Goal: Task Accomplishment & Management: Use online tool/utility

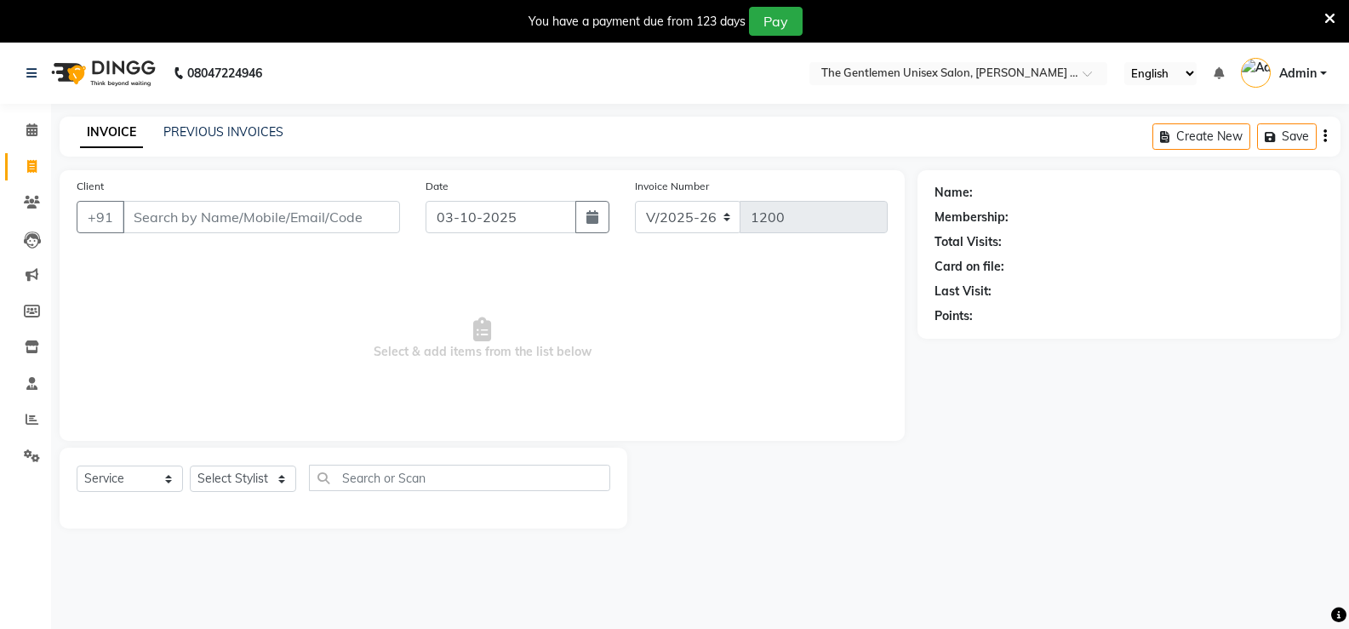
select select "5552"
select select "service"
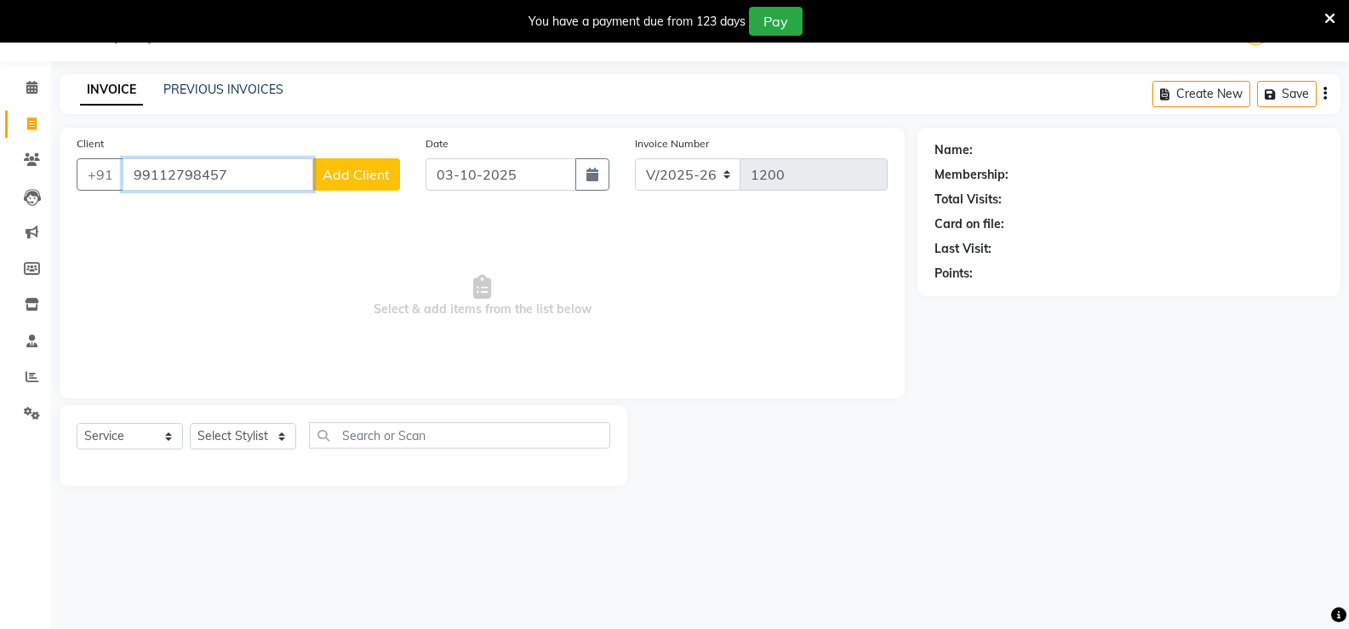
type input "99112798457"
click at [334, 178] on span "Add Client" at bounding box center [356, 174] width 67 height 17
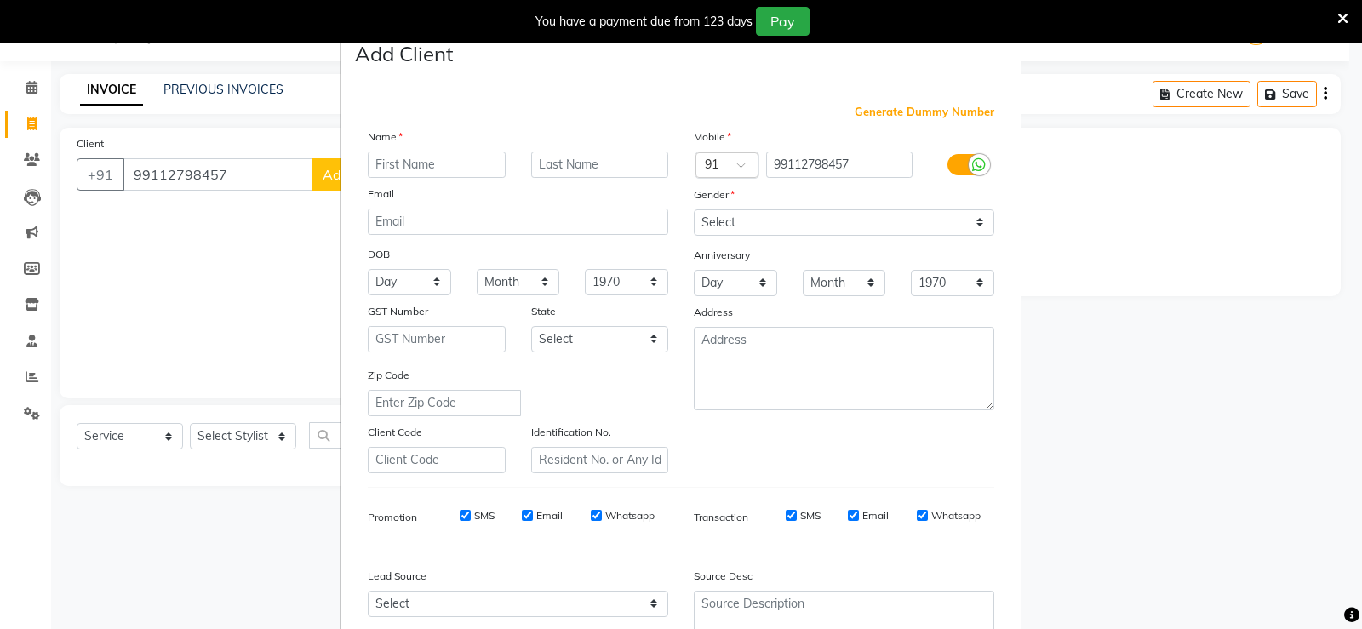
click at [381, 169] on input "text" at bounding box center [437, 165] width 138 height 26
click at [368, 167] on input "hubham" at bounding box center [437, 165] width 138 height 26
type input "[PERSON_NAME]"
click at [897, 218] on select "Select [DEMOGRAPHIC_DATA] [DEMOGRAPHIC_DATA] Other Prefer Not To Say" at bounding box center [844, 222] width 300 height 26
select select "[DEMOGRAPHIC_DATA]"
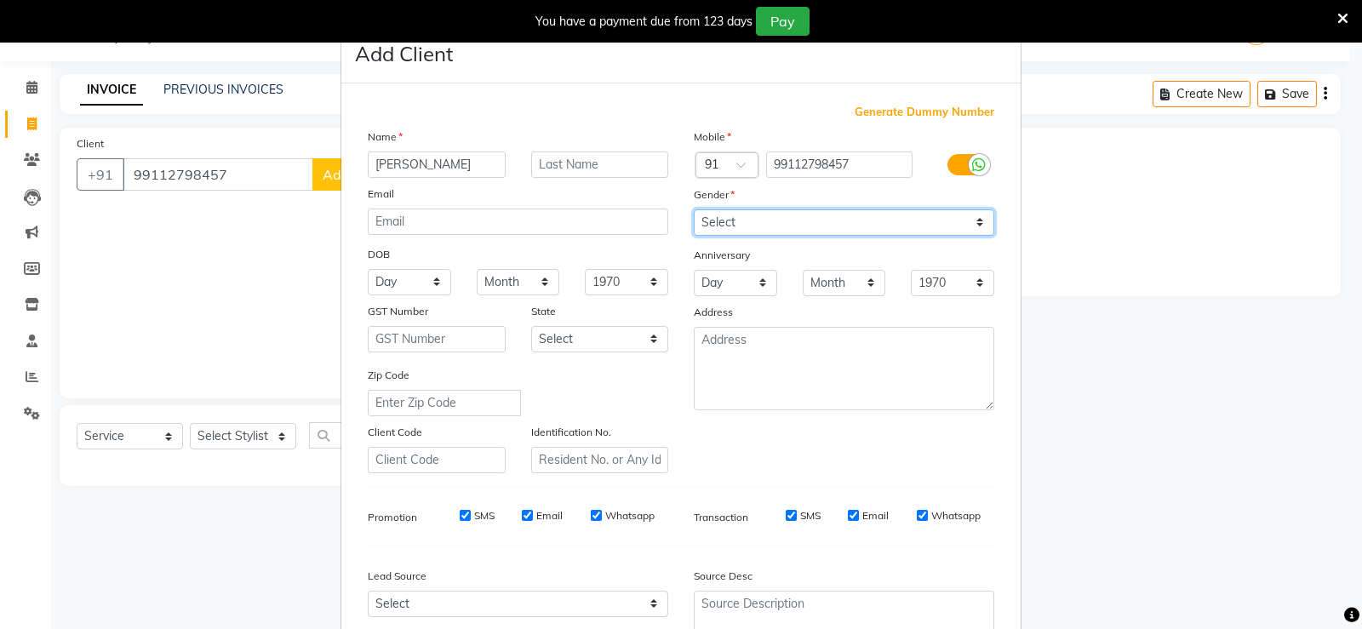
click at [694, 209] on select "Select [DEMOGRAPHIC_DATA] [DEMOGRAPHIC_DATA] Other Prefer Not To Say" at bounding box center [844, 222] width 300 height 26
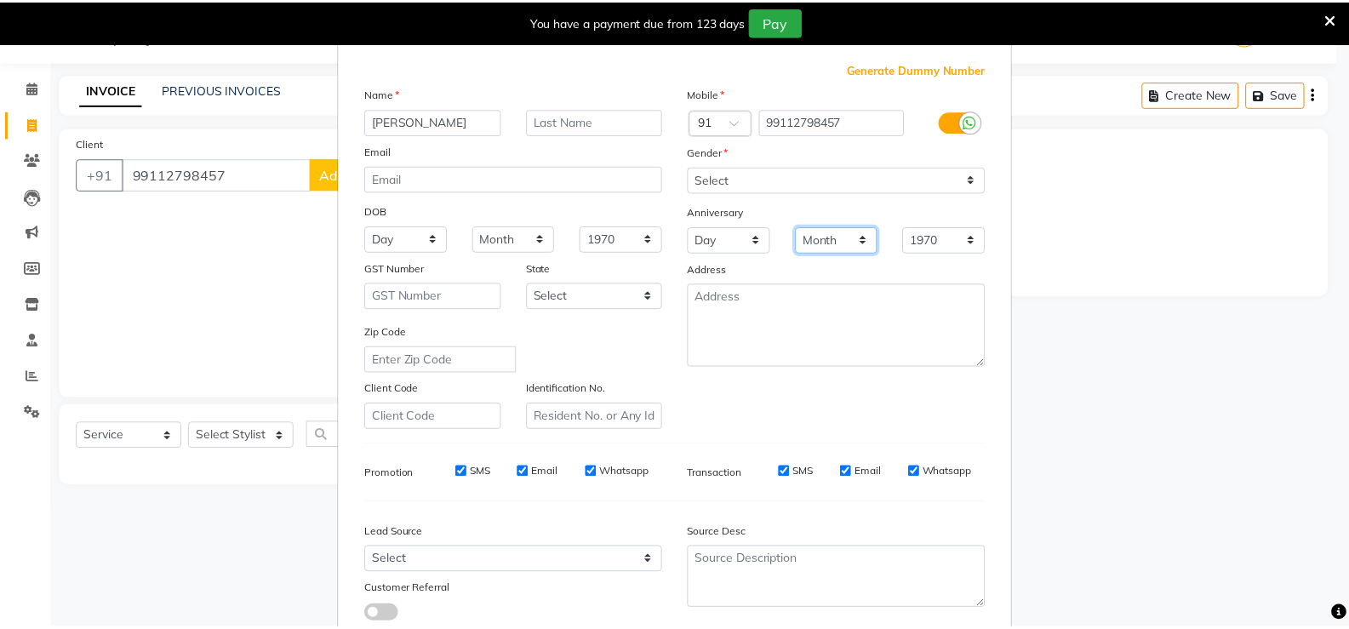
scroll to position [157, 0]
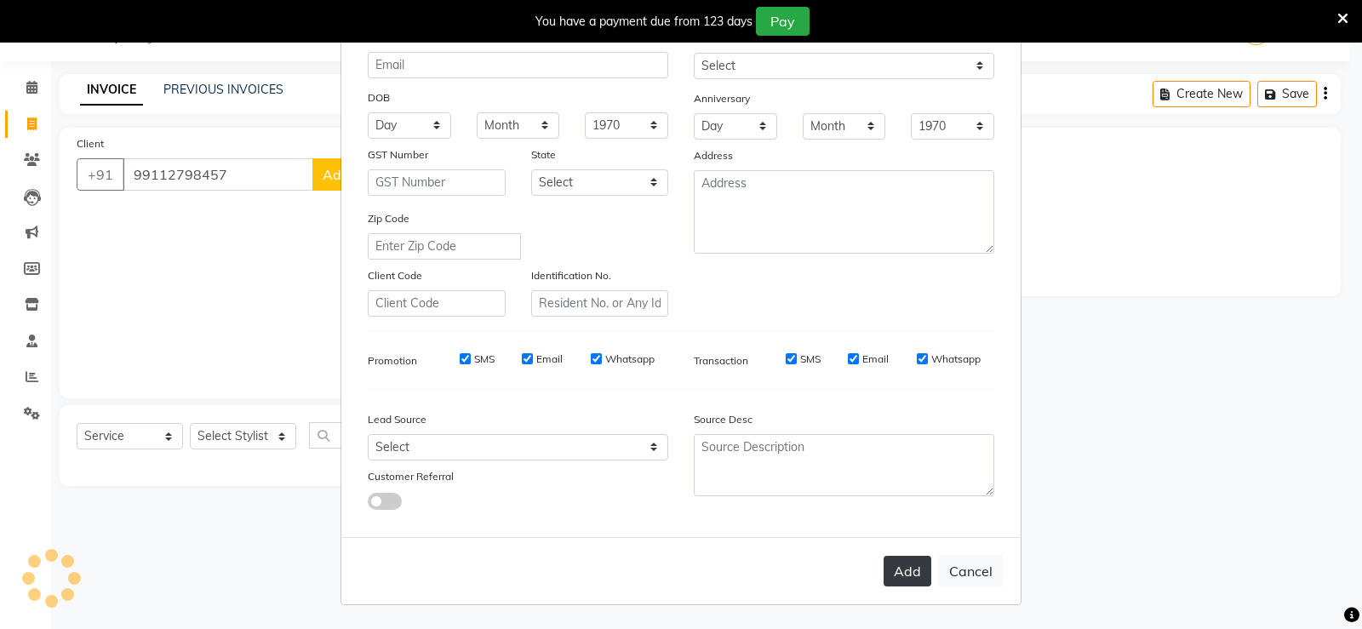
click at [902, 577] on button "Add" at bounding box center [907, 571] width 48 height 31
select select
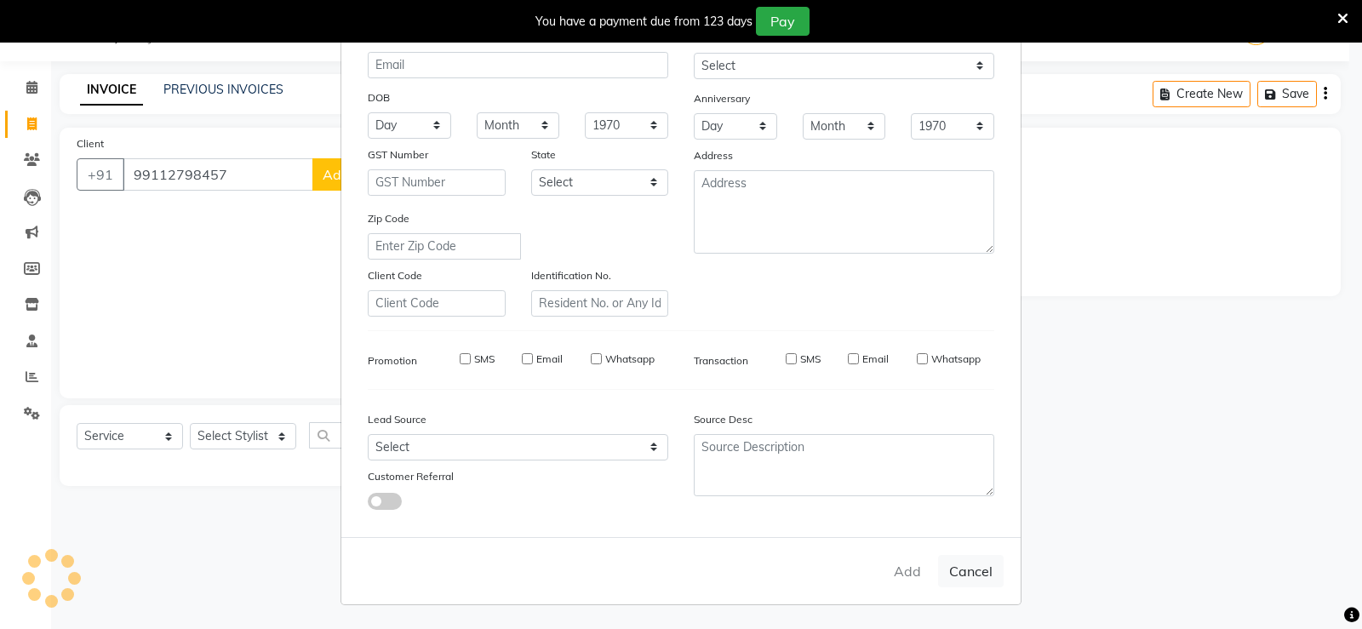
select select
checkbox input "false"
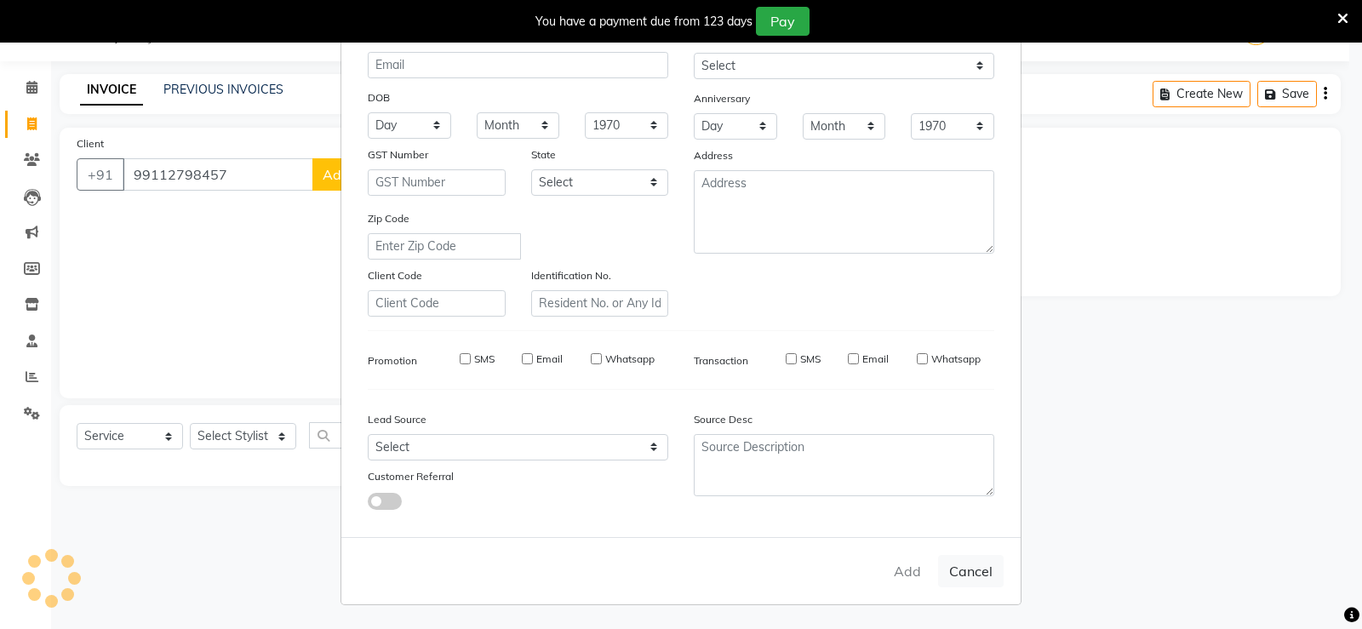
checkbox input "false"
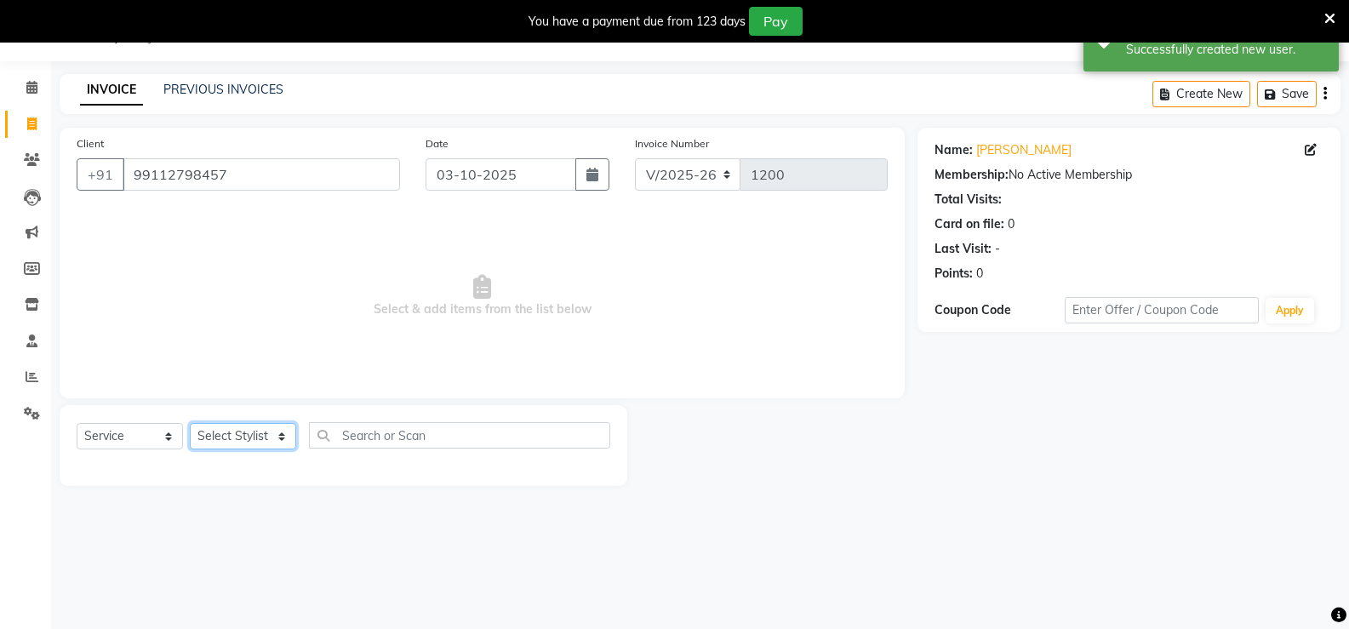
click at [255, 438] on select "Select Stylist [PERSON_NAME]" at bounding box center [243, 436] width 106 height 26
select select "47146"
click at [190, 423] on select "Select Stylist [PERSON_NAME]" at bounding box center [243, 436] width 106 height 26
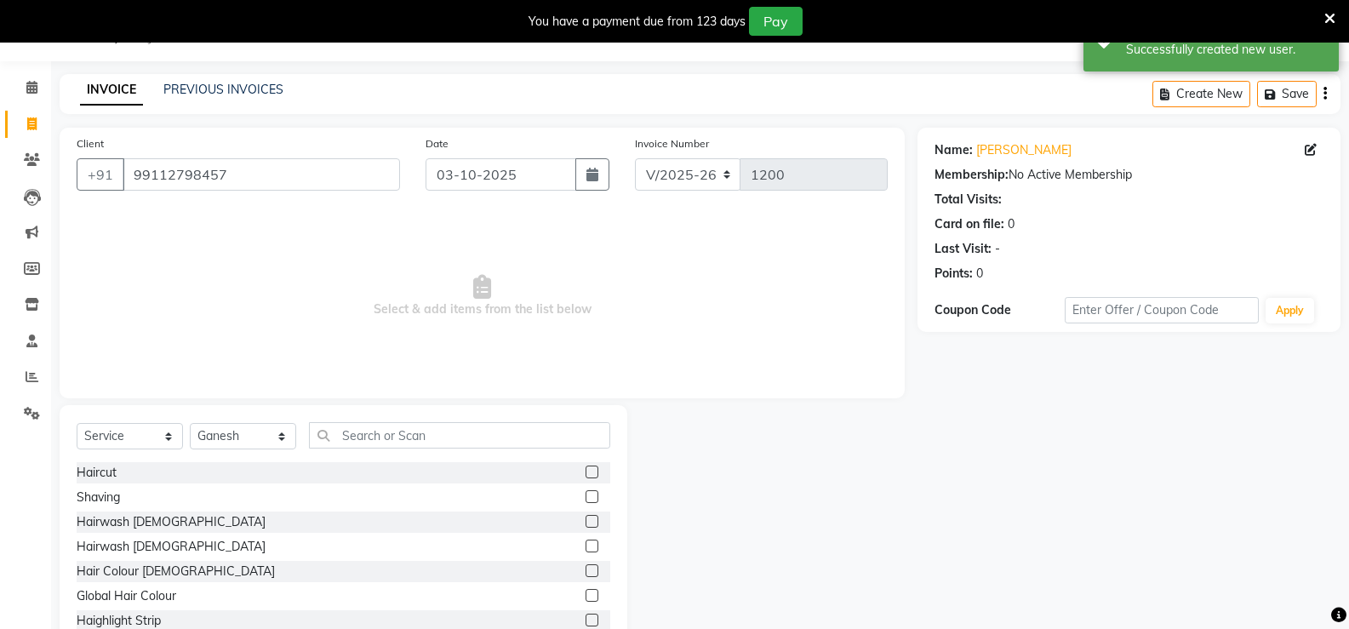
click at [586, 472] on label at bounding box center [592, 472] width 13 height 13
click at [586, 472] on input "checkbox" at bounding box center [591, 472] width 11 height 11
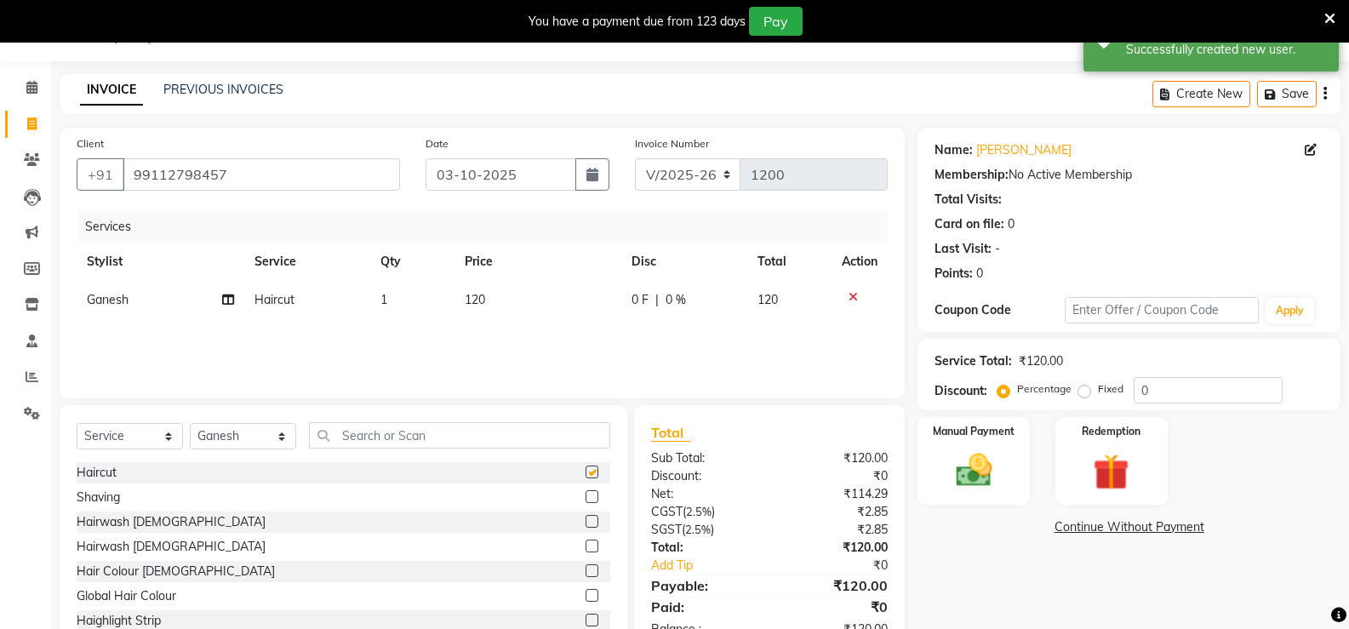
checkbox input "false"
click at [586, 521] on label at bounding box center [592, 521] width 13 height 13
click at [586, 521] on input "checkbox" at bounding box center [591, 522] width 11 height 11
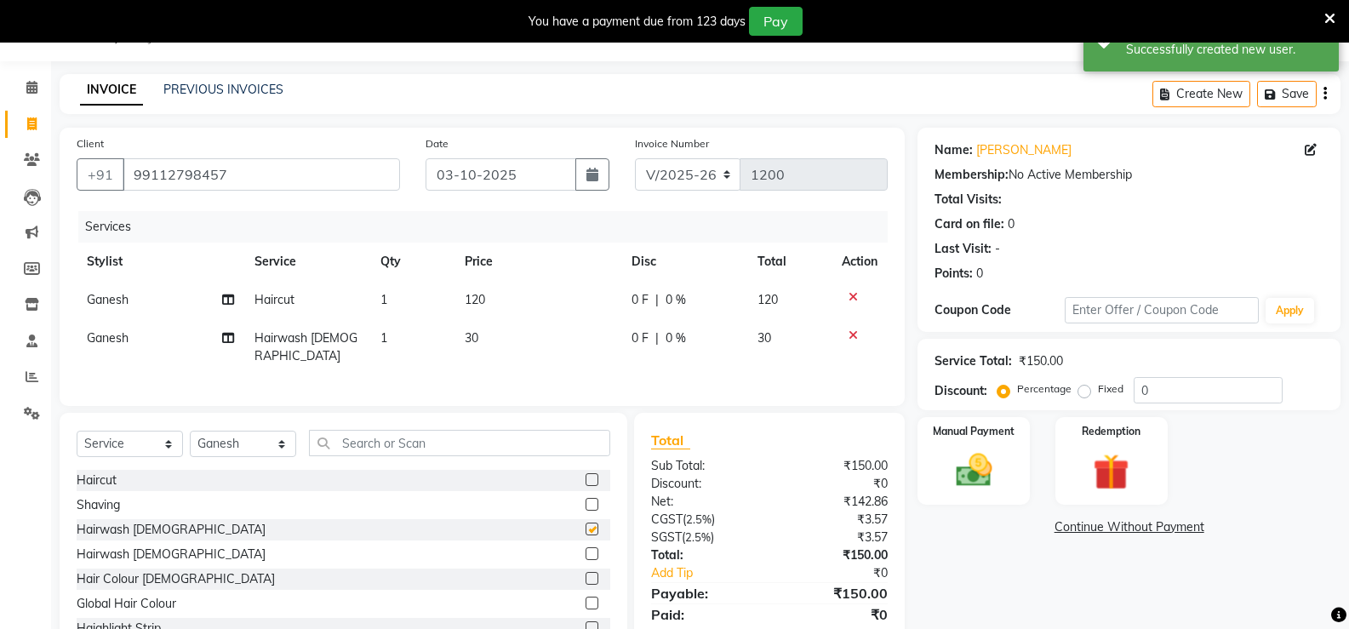
checkbox input "false"
click at [939, 470] on div "Manual Payment" at bounding box center [974, 460] width 117 height 91
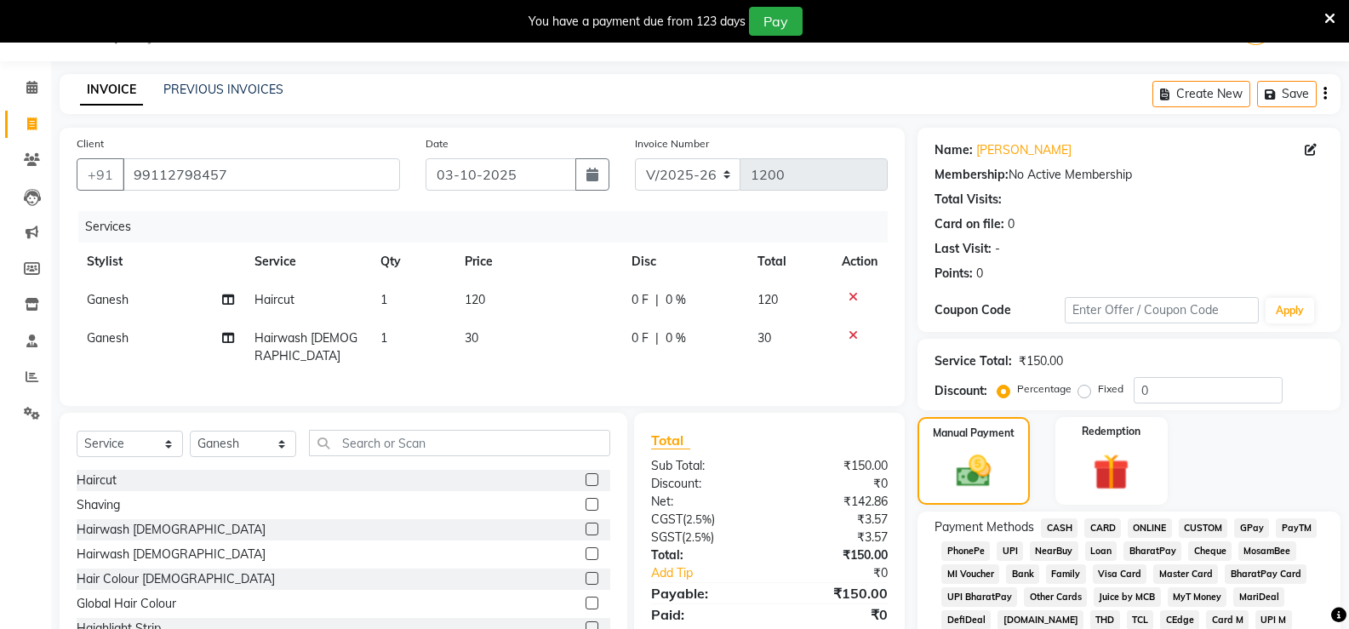
click at [1152, 533] on span "ONLINE" at bounding box center [1150, 528] width 44 height 20
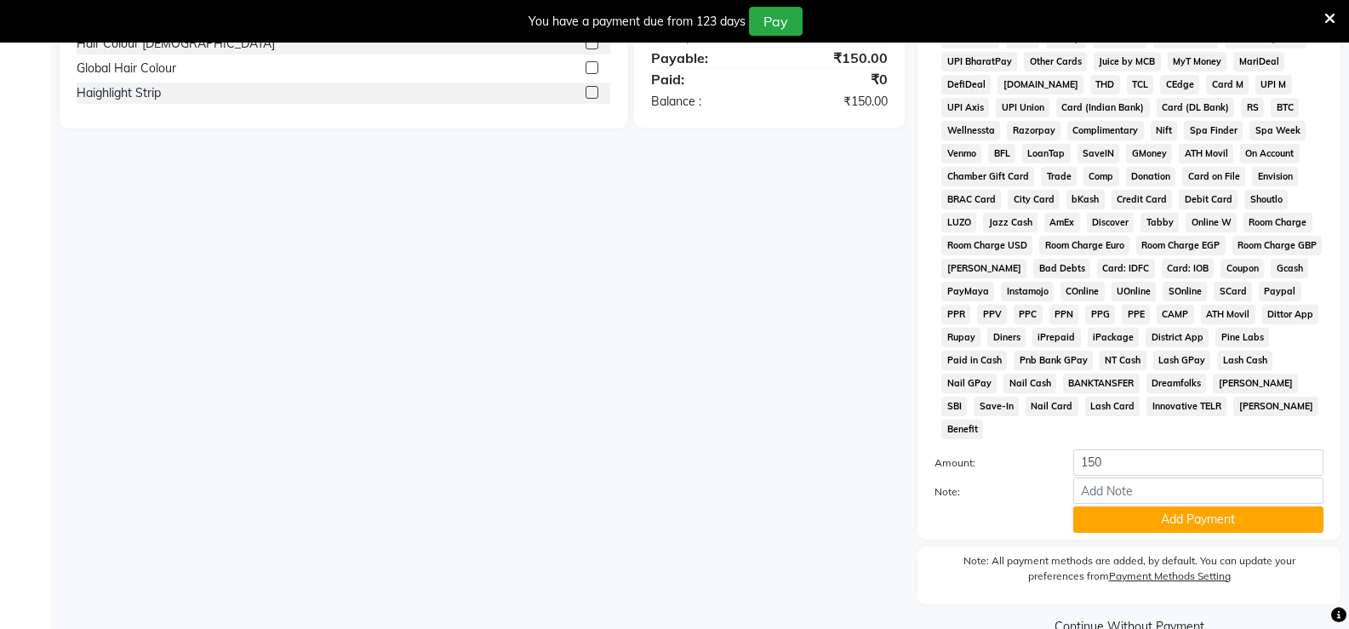
scroll to position [571, 0]
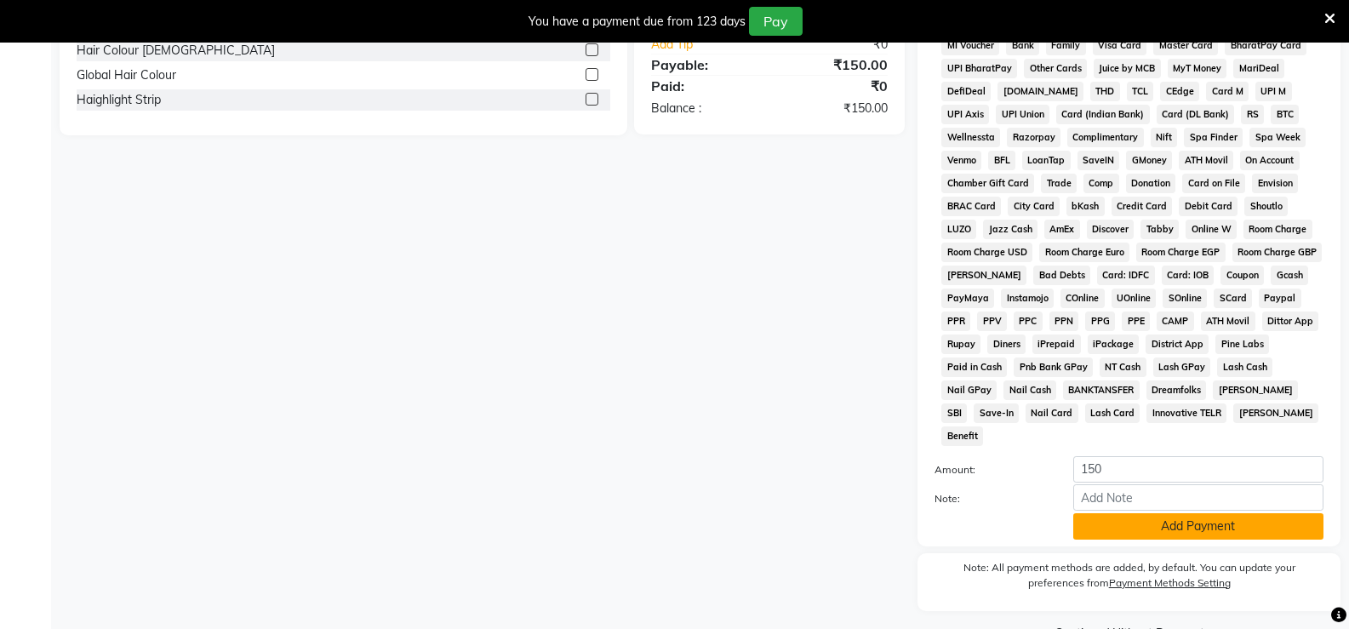
click at [1213, 513] on button "Add Payment" at bounding box center [1198, 526] width 250 height 26
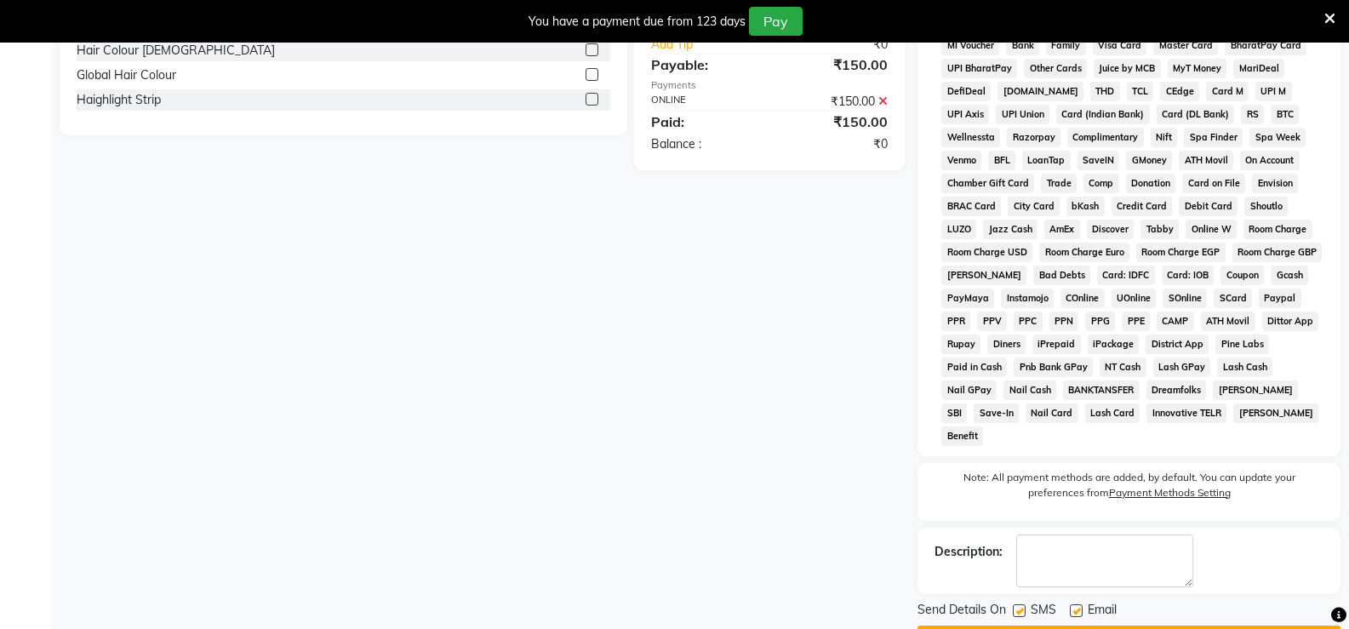
click at [1207, 626] on button "Checkout" at bounding box center [1129, 639] width 423 height 26
